Goal: Check status: Check status

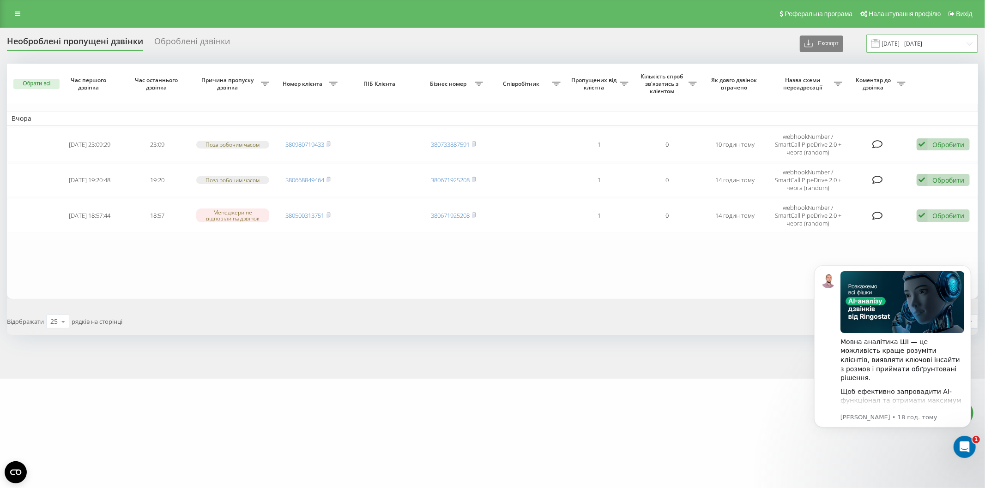
click at [913, 42] on input "[DATE] - [DATE]" at bounding box center [922, 44] width 112 height 18
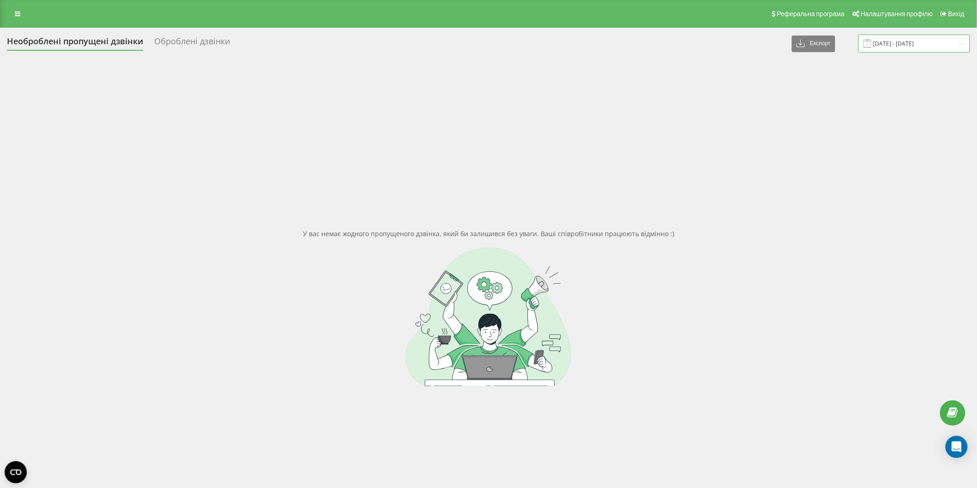
click at [903, 48] on input "[DATE] - [DATE]" at bounding box center [914, 44] width 112 height 18
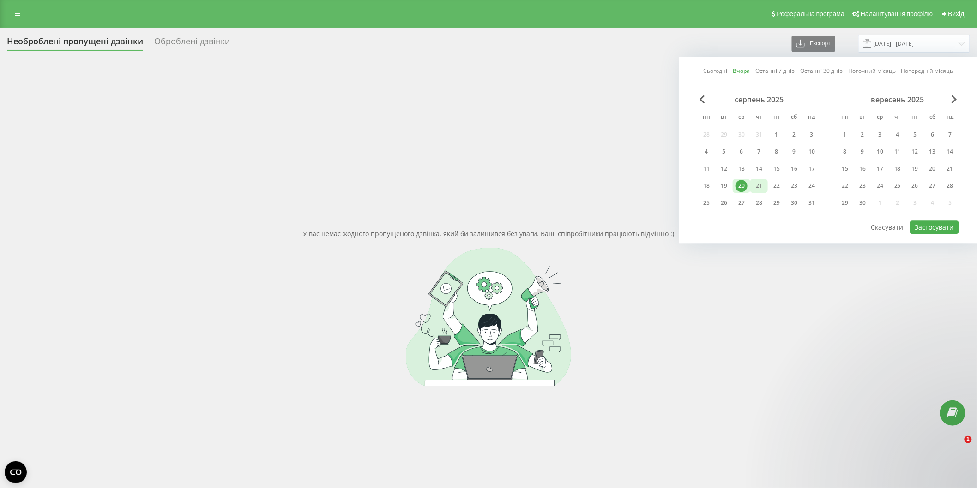
click at [762, 187] on div "21" at bounding box center [759, 186] width 12 height 12
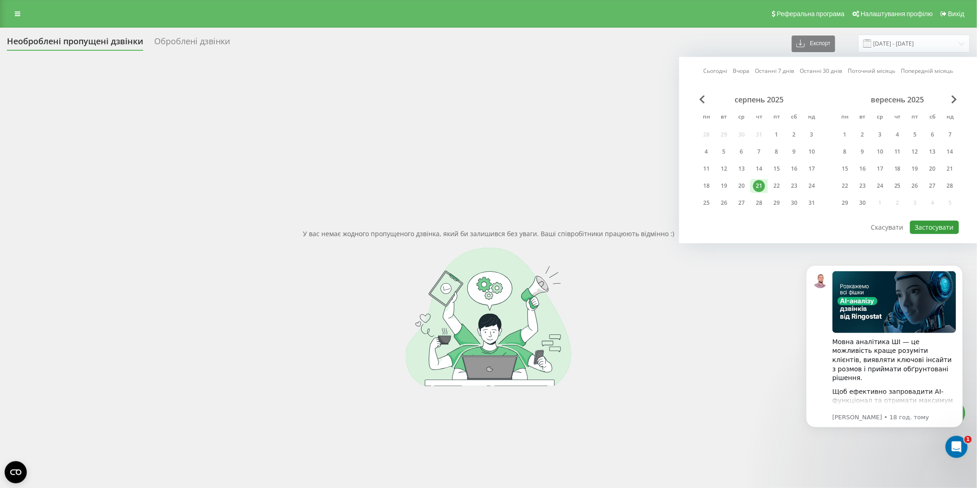
drag, startPoint x: 922, startPoint y: 225, endPoint x: 917, endPoint y: 235, distance: 11.4
click at [923, 225] on button "Застосувати" at bounding box center [934, 227] width 49 height 13
type input "21.08.2025 - 21.08.2025"
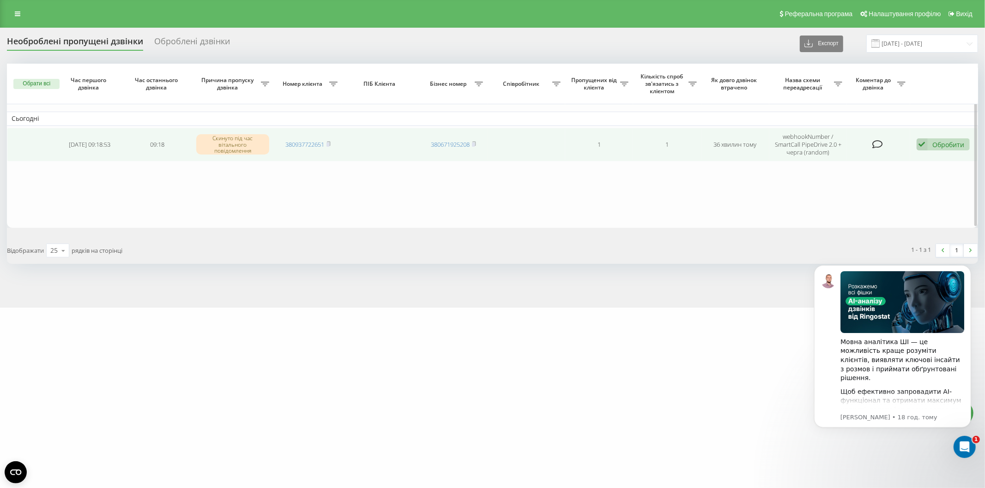
click at [933, 145] on div "Обробити" at bounding box center [949, 144] width 32 height 9
click at [886, 162] on div "Не вдалося зв'язатися" at bounding box center [882, 159] width 173 height 17
